Goal: Check status: Check status

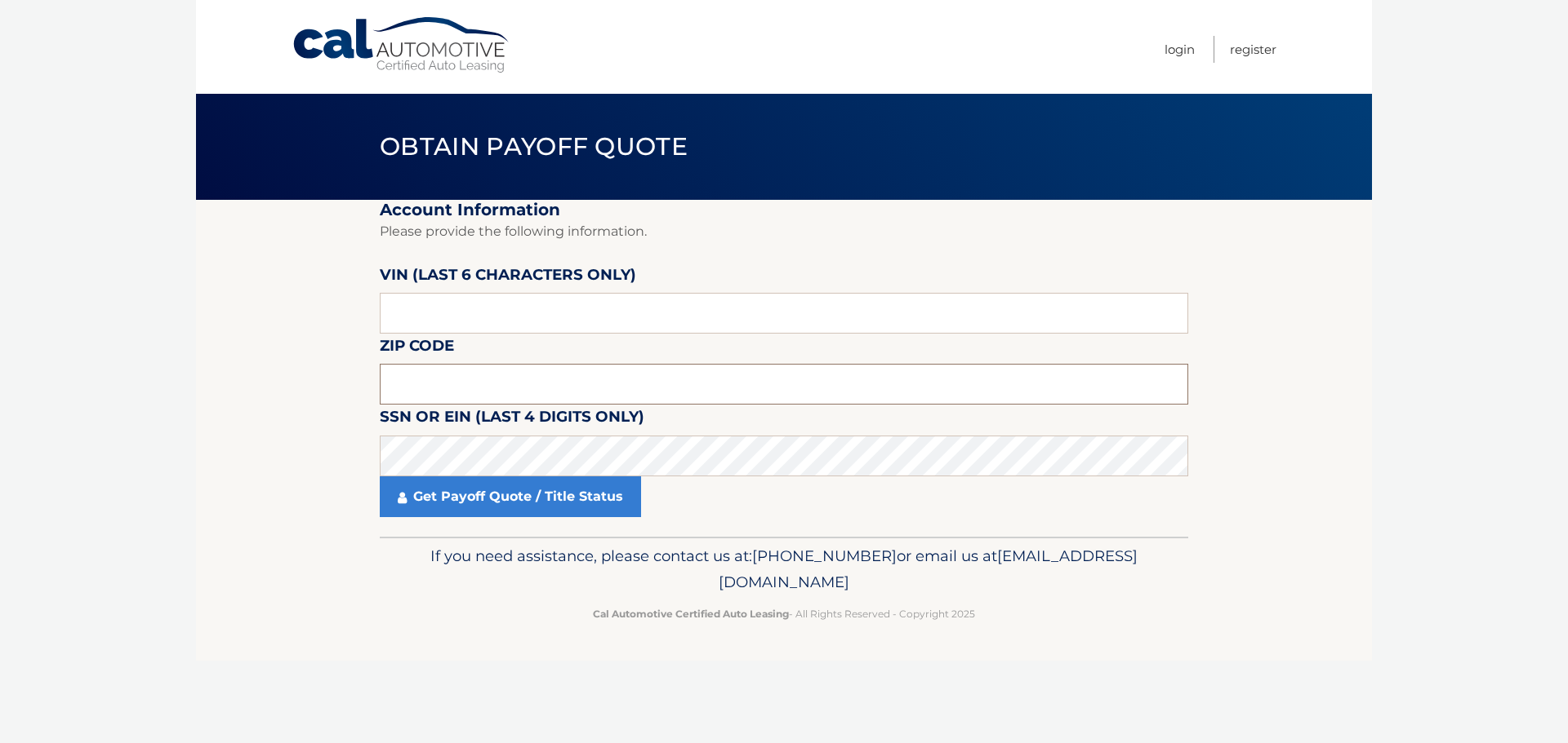
click at [447, 388] on input "text" at bounding box center [783, 383] width 808 height 40
type input "07463"
click at [417, 321] on input "text" at bounding box center [783, 312] width 808 height 40
type input "522449"
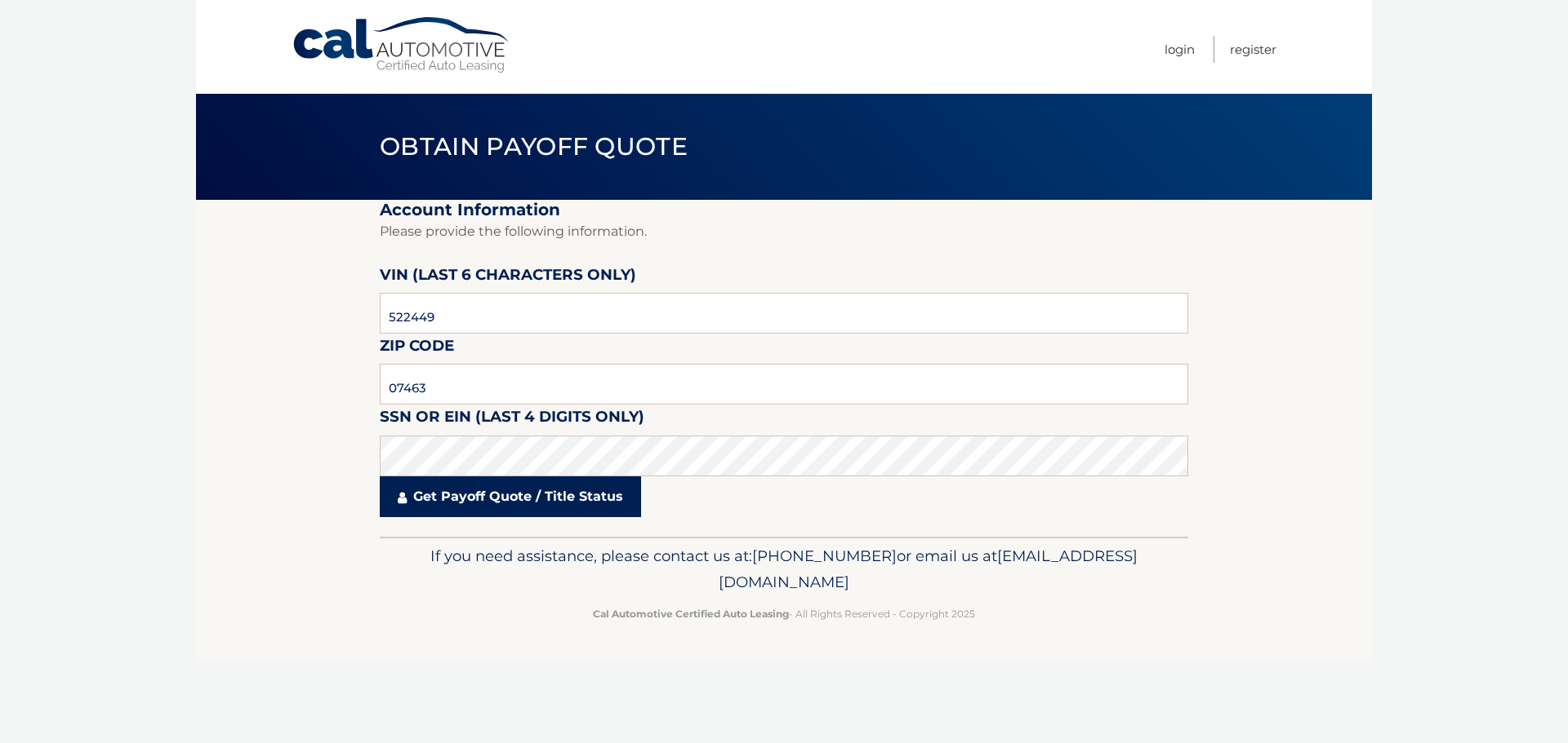
click at [514, 502] on link "Get Payoff Quote / Title Status" at bounding box center [510, 497] width 261 height 40
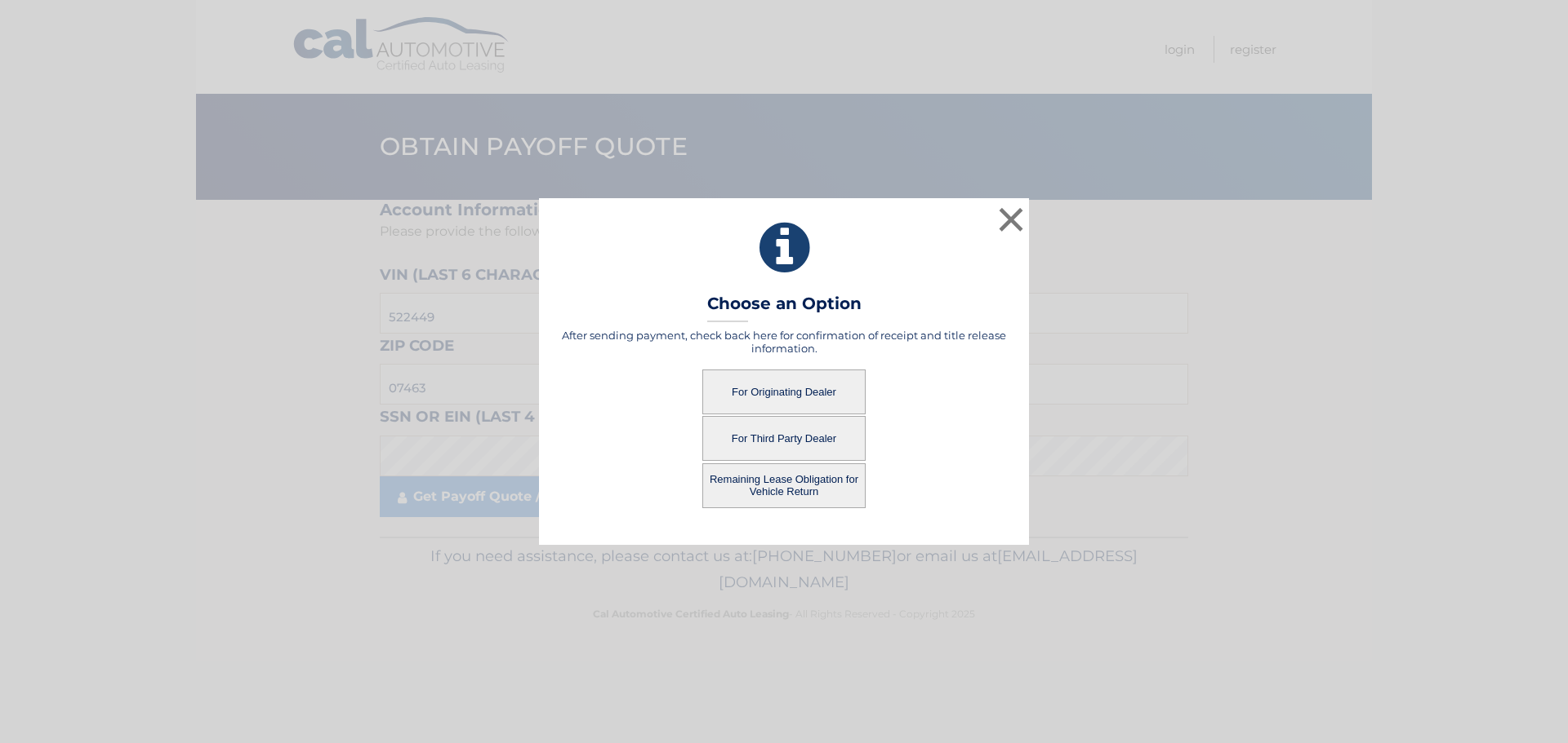
click at [763, 388] on button "For Originating Dealer" at bounding box center [783, 392] width 163 height 45
click at [824, 392] on button "For Originating Dealer" at bounding box center [783, 392] width 163 height 45
